Goal: Transaction & Acquisition: Purchase product/service

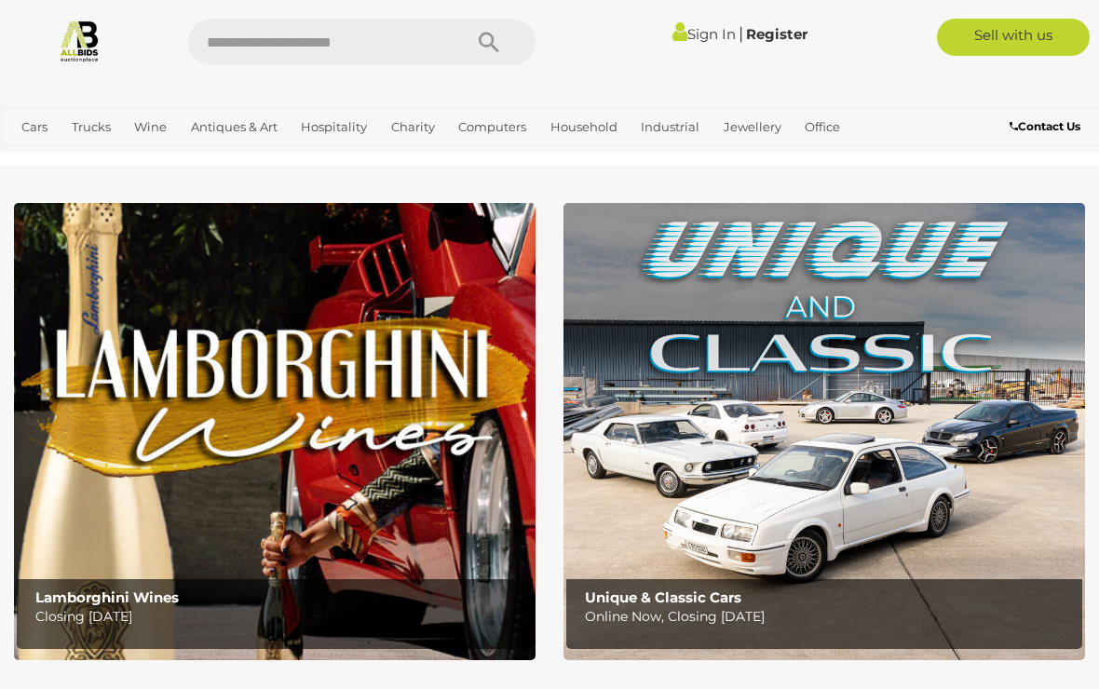
click at [691, 41] on link "Sign In" at bounding box center [704, 34] width 63 height 18
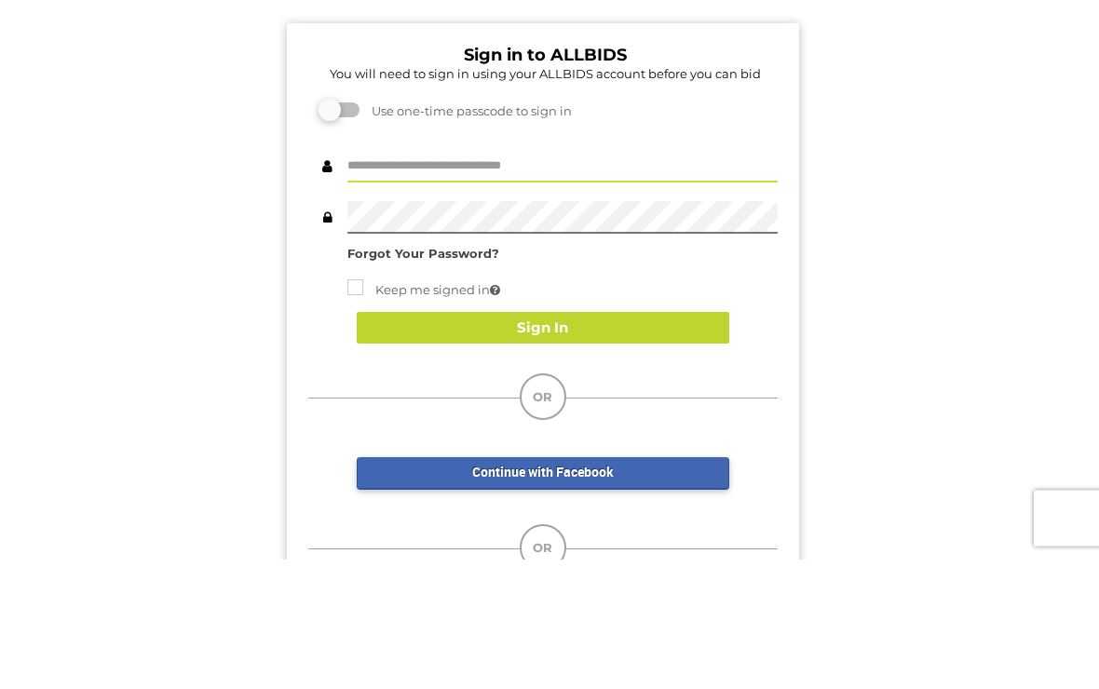
scroll to position [130, 0]
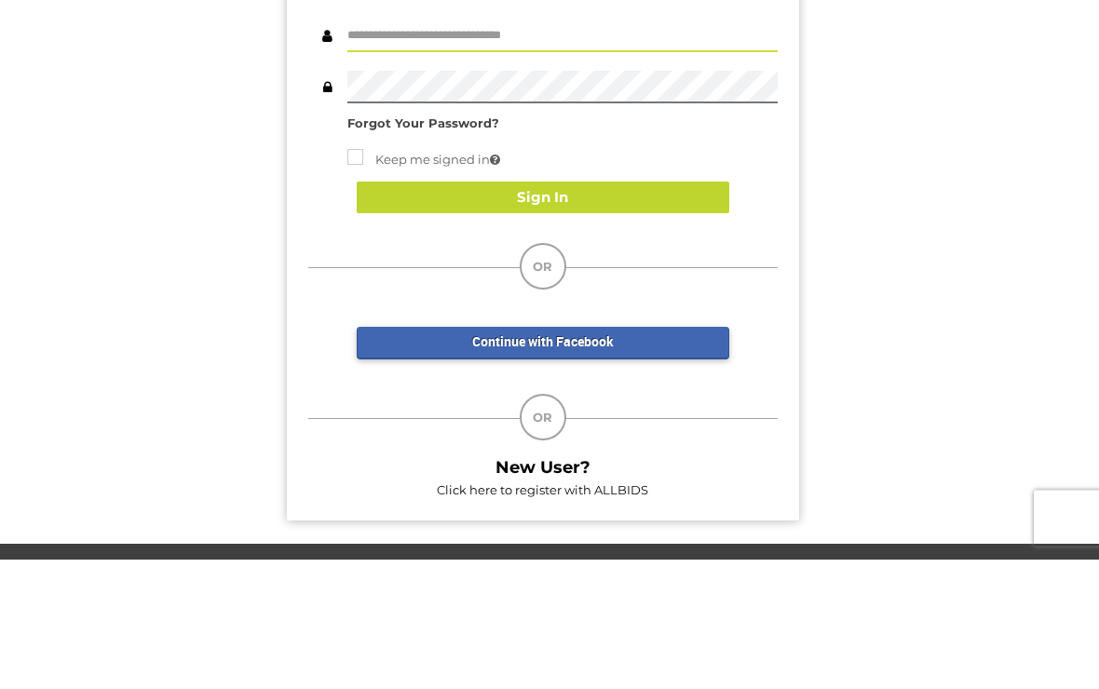
click at [391, 173] on input "text" at bounding box center [562, 166] width 430 height 33
type input "*******"
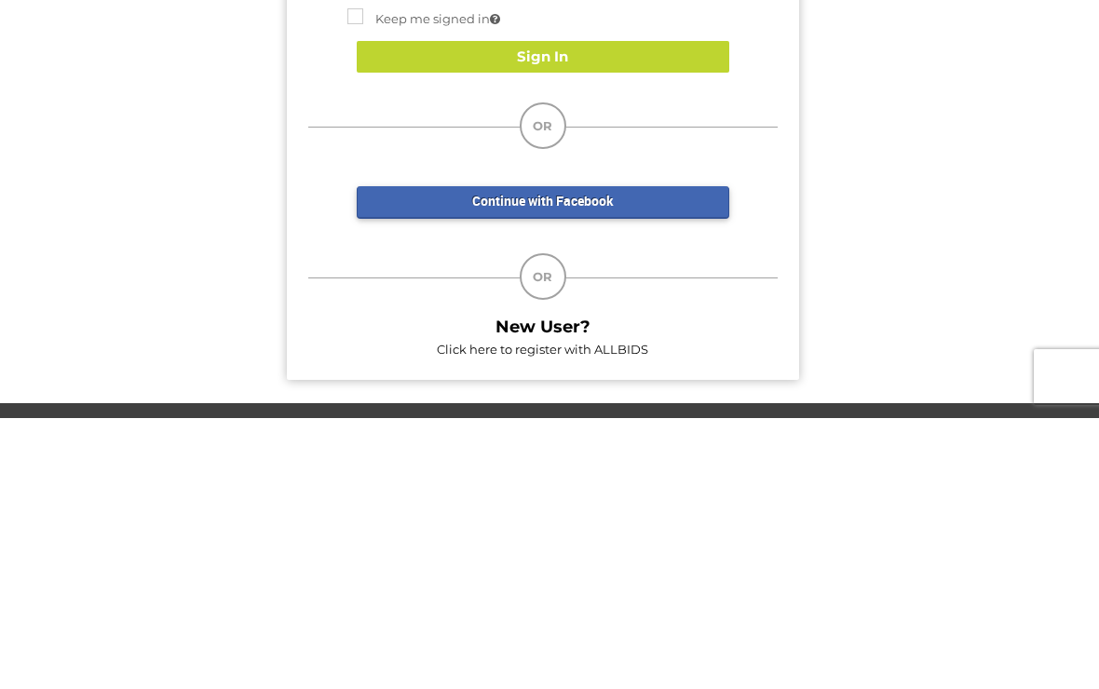
click at [579, 312] on button "Sign In" at bounding box center [543, 328] width 373 height 33
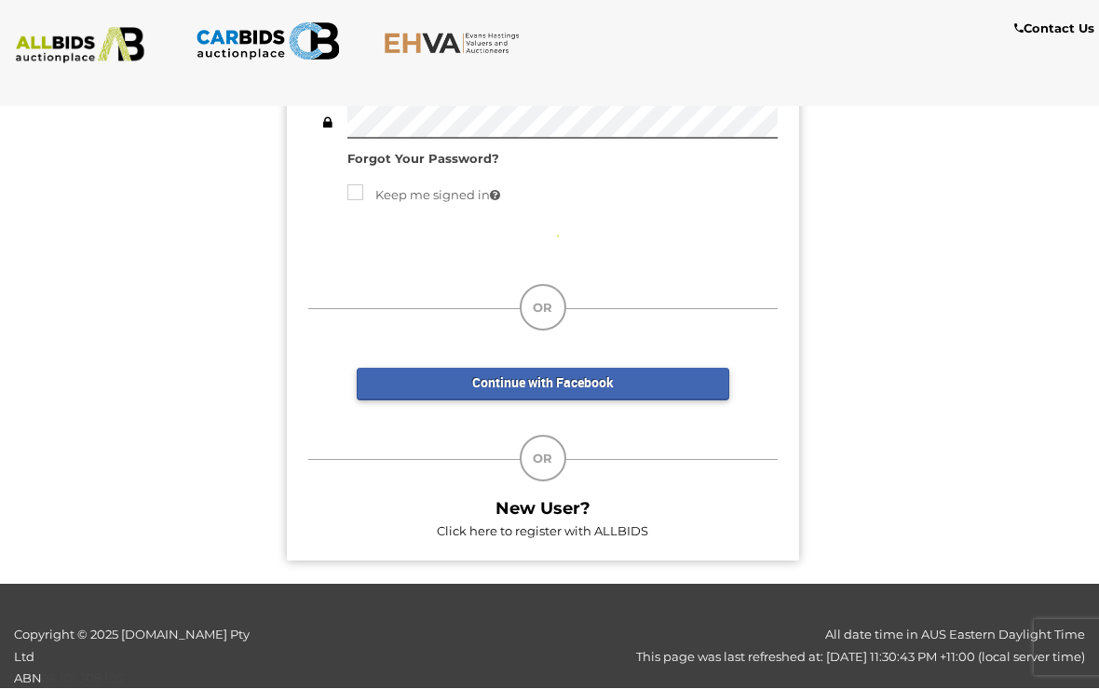
scroll to position [225, 0]
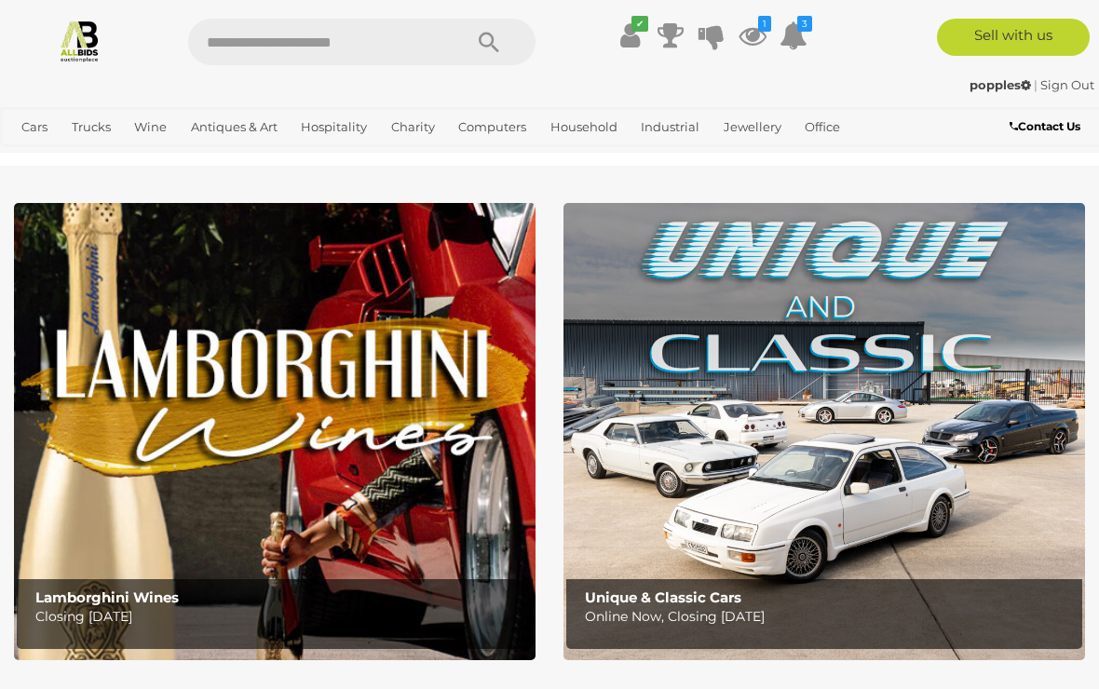
click at [751, 34] on icon at bounding box center [753, 36] width 28 height 34
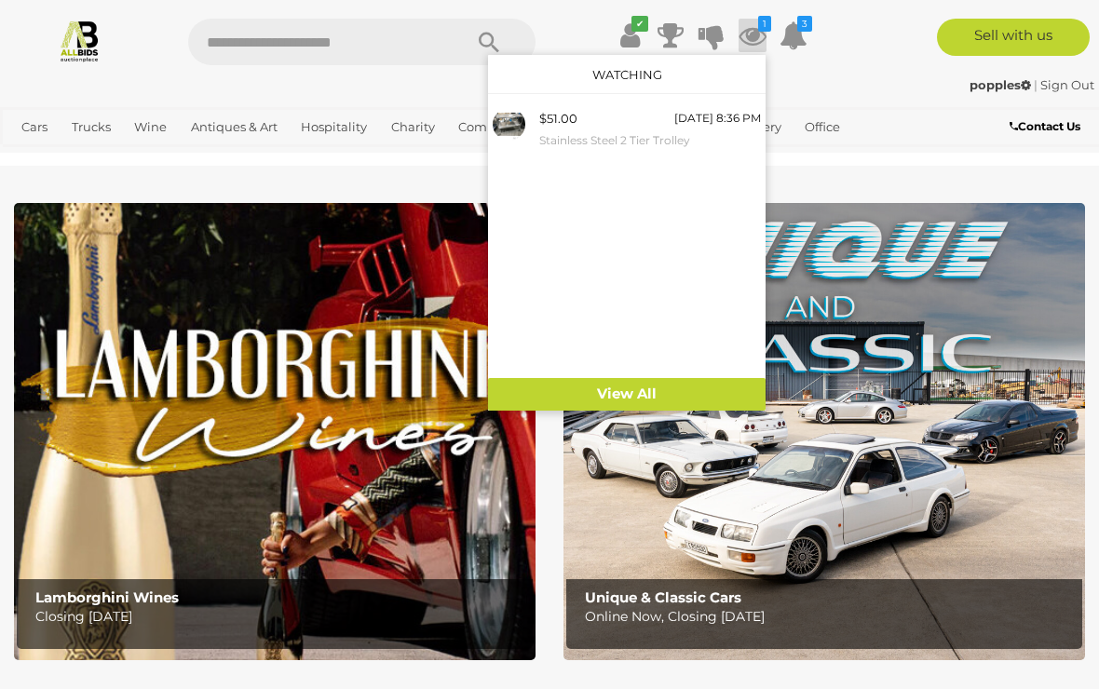
click at [744, 39] on icon at bounding box center [753, 36] width 28 height 34
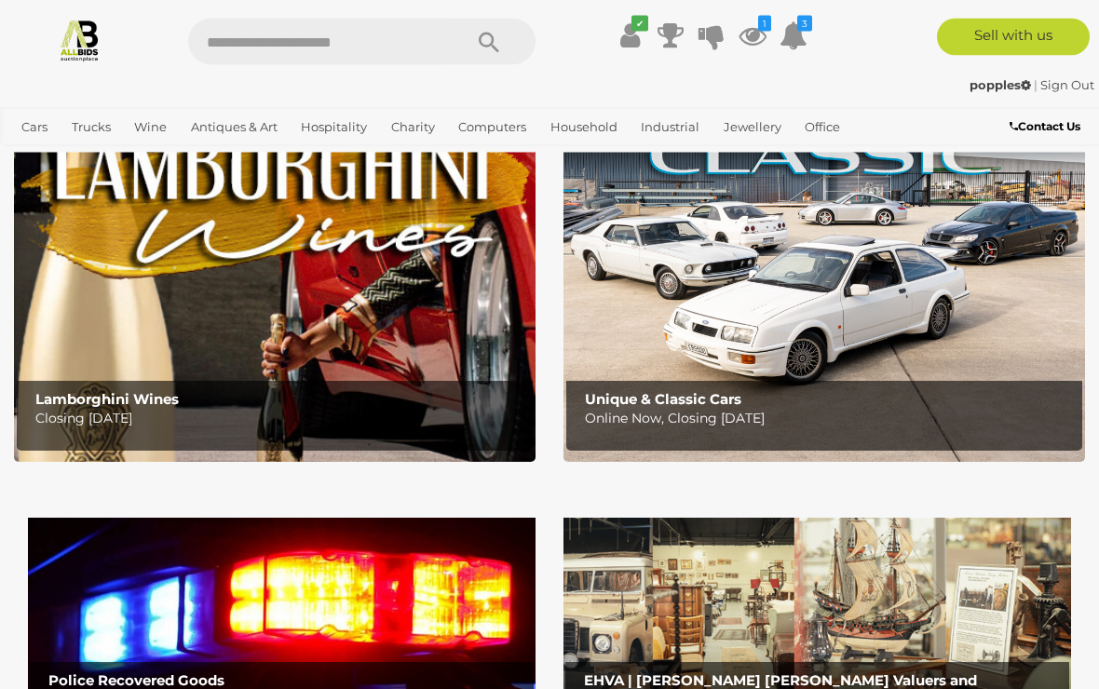
scroll to position [184, 0]
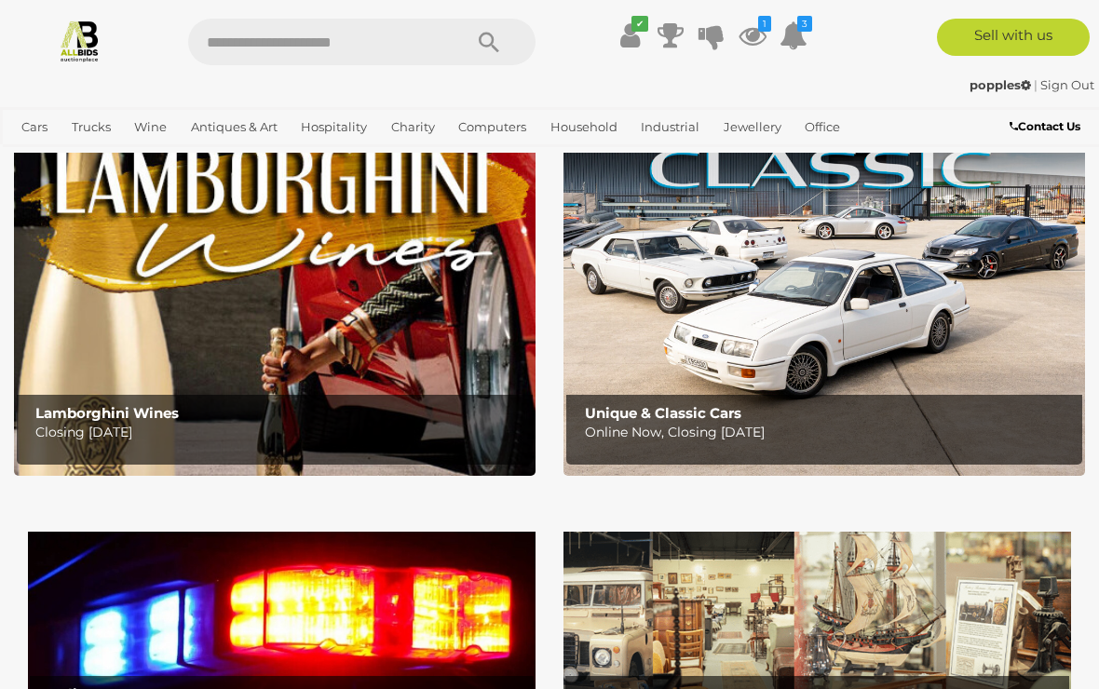
click at [359, 35] on input "text" at bounding box center [315, 42] width 255 height 47
type input "*******"
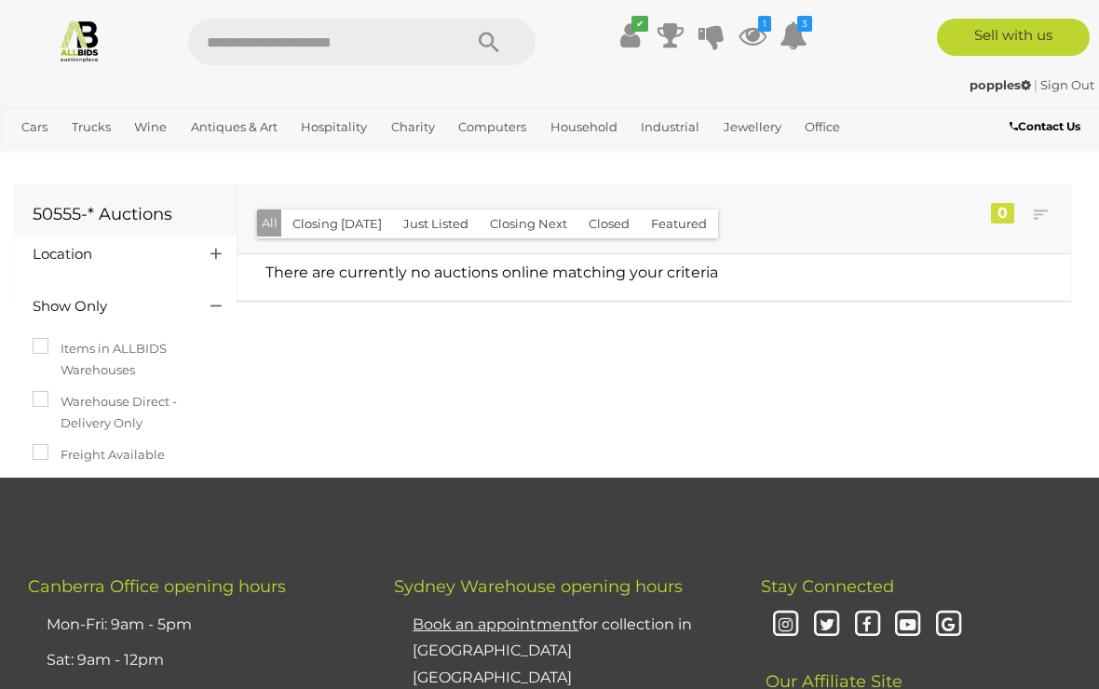
click at [625, 42] on icon at bounding box center [630, 36] width 20 height 34
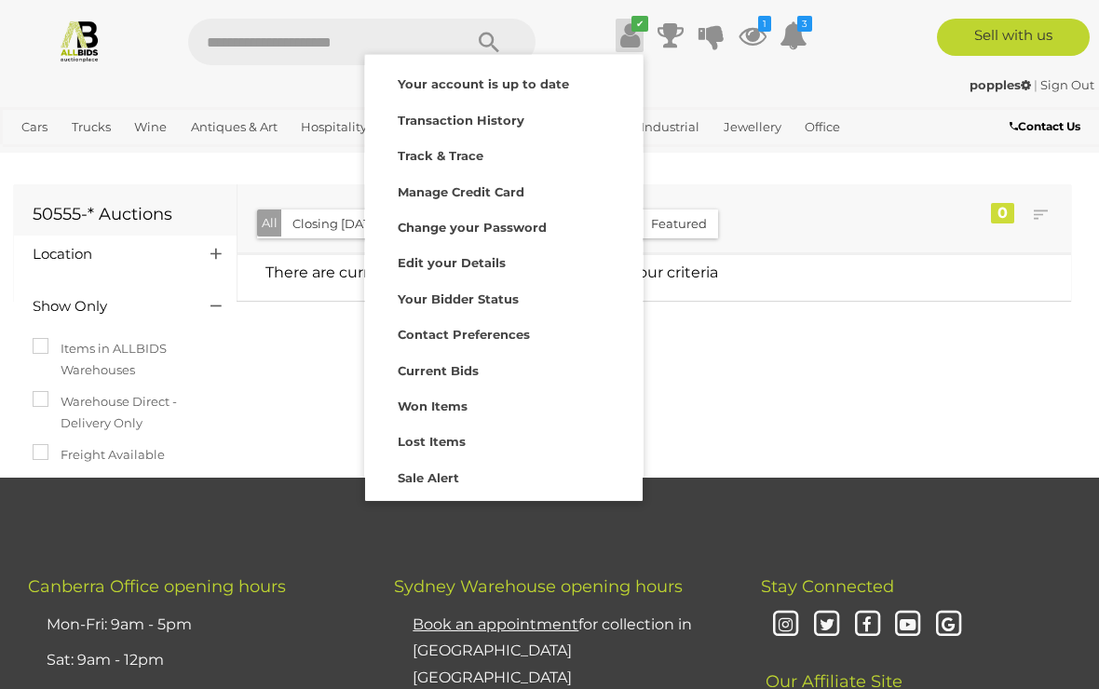
click at [467, 119] on strong "Transaction History" at bounding box center [461, 120] width 127 height 15
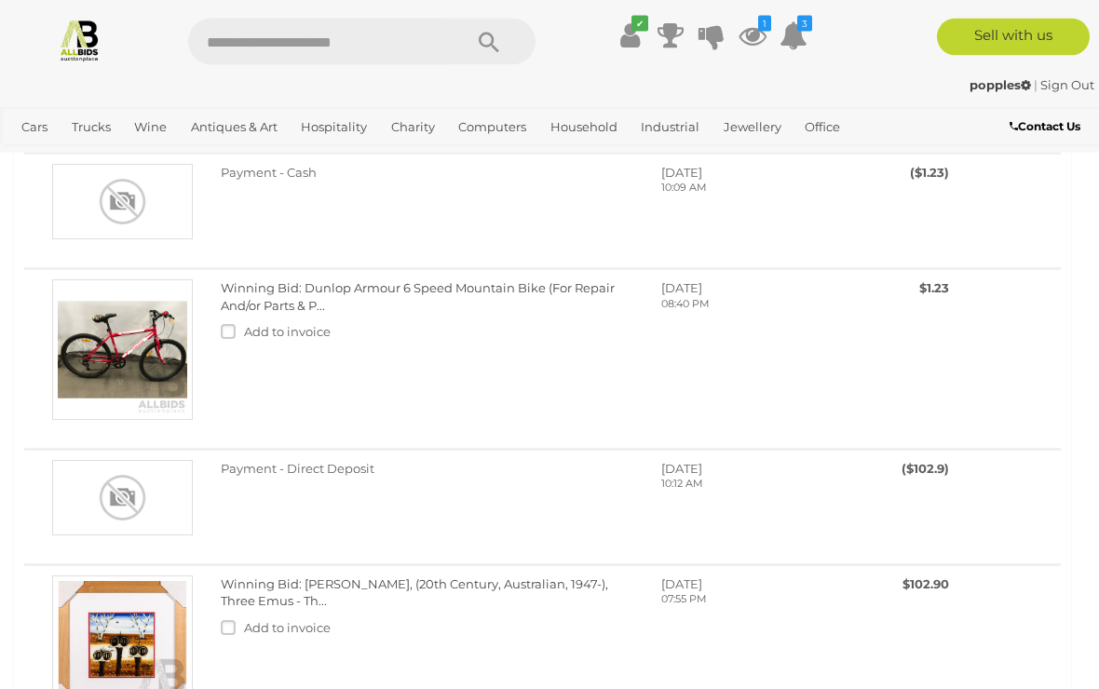
scroll to position [194, 0]
click at [254, 592] on link "Winning Bid: Peter Browne, (20th Century, Australian, 1947-), Three Emus - Th..." at bounding box center [415, 593] width 388 height 33
